Goal: Information Seeking & Learning: Check status

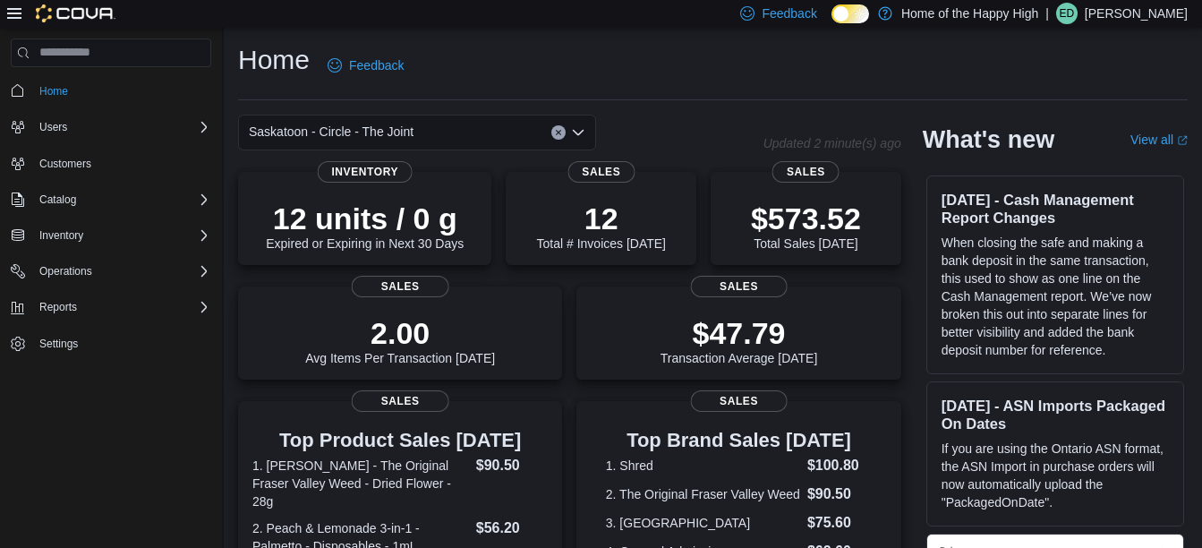
click at [339, 188] on div "12 units / 0 g Expired or Expiring in Next 30 Days Inventory" at bounding box center [364, 216] width 253 height 93
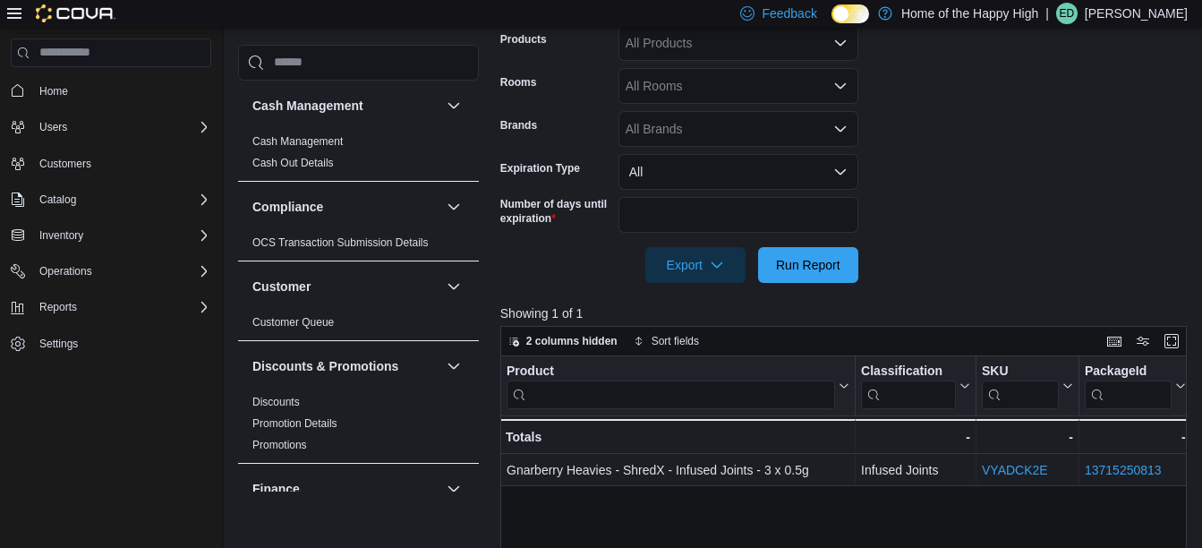
scroll to position [363, 0]
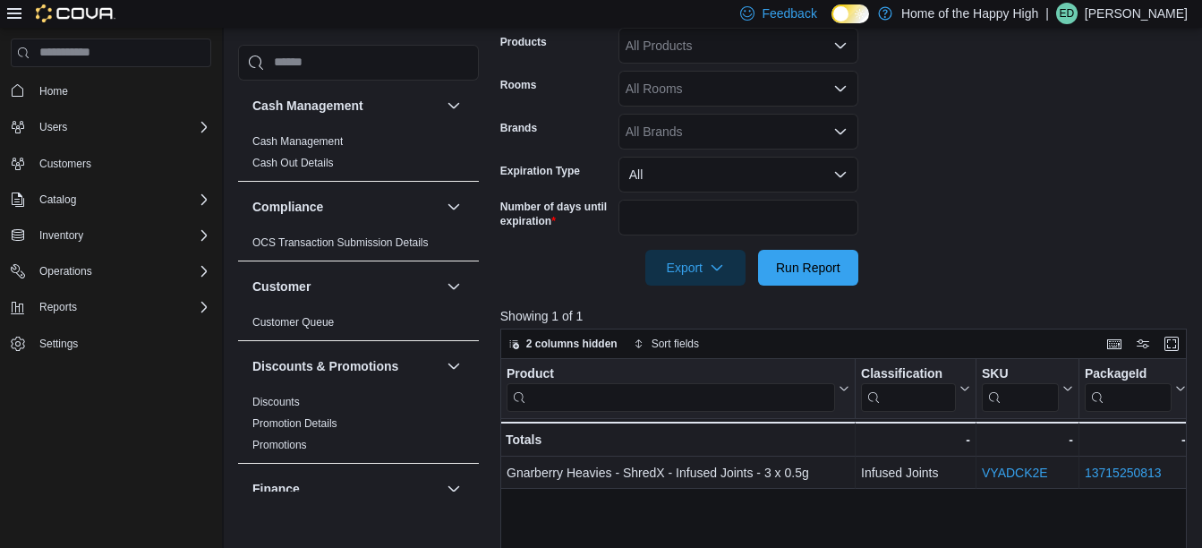
click at [339, 188] on div "Compliance" at bounding box center [358, 207] width 241 height 50
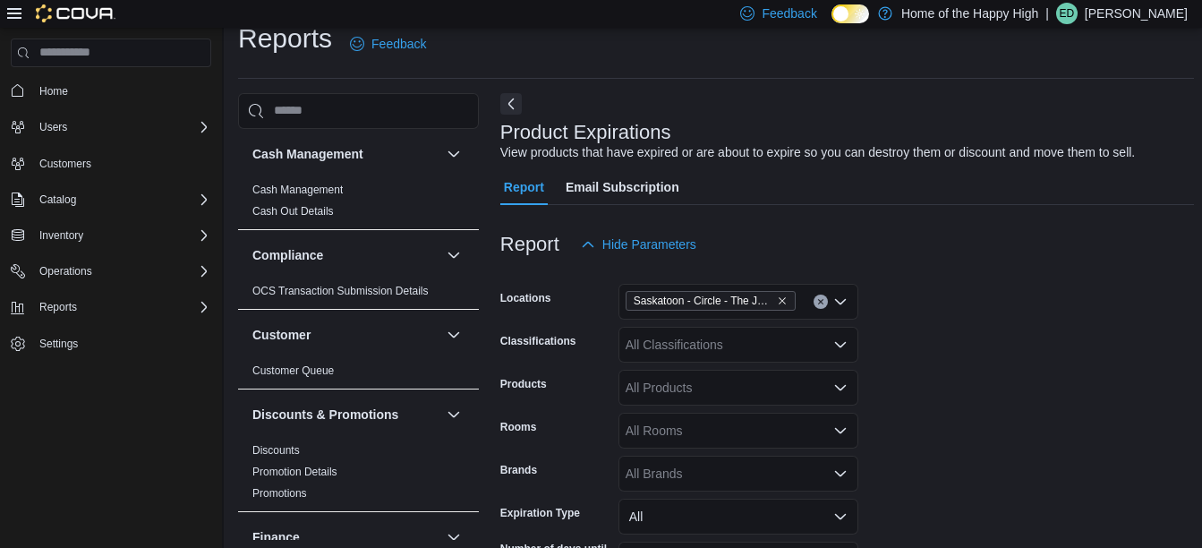
scroll to position [0, 0]
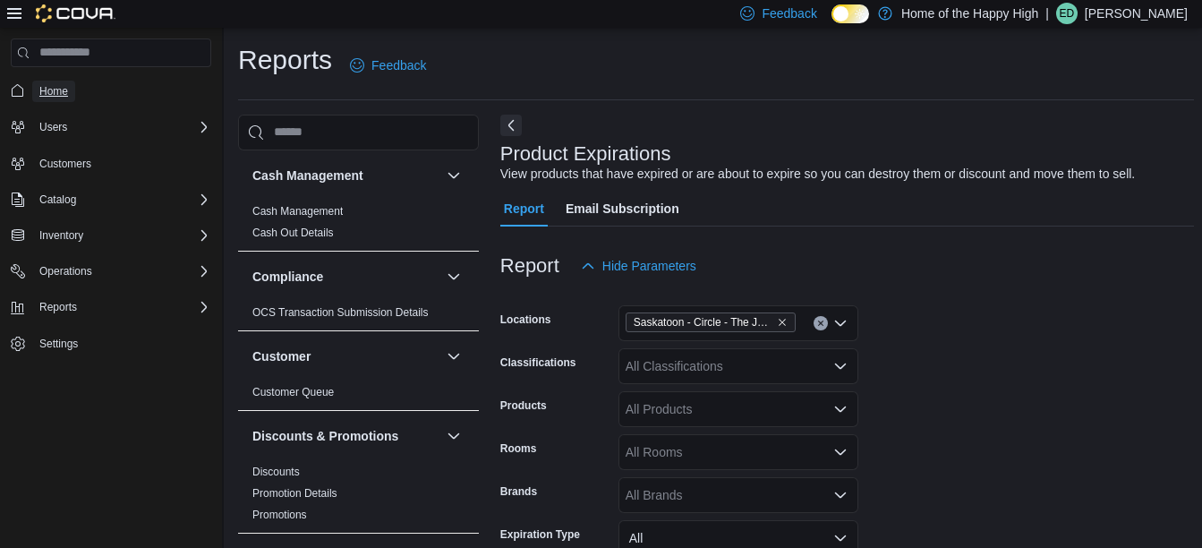
click at [54, 84] on span "Home" at bounding box center [53, 91] width 29 height 14
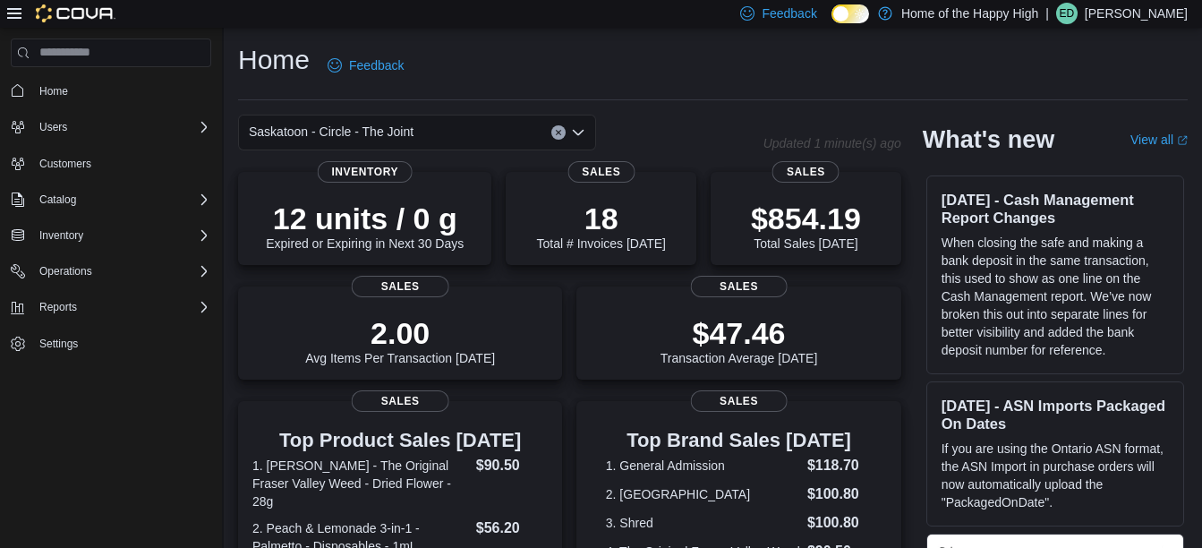
click at [616, 91] on div "Home Feedback" at bounding box center [713, 71] width 950 height 58
